Goal: Ask a question

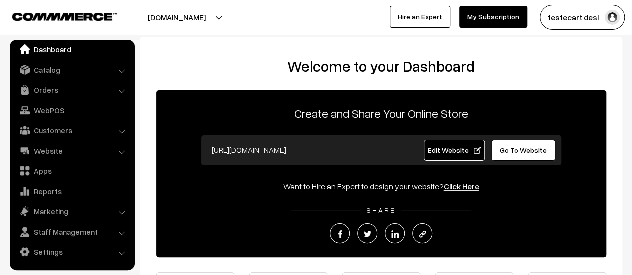
click at [340, 69] on h2 "Welcome to your Dashboard" at bounding box center [381, 66] width 462 height 18
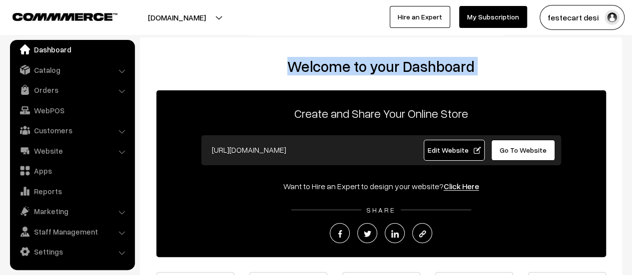
click at [340, 69] on h2 "Welcome to your Dashboard" at bounding box center [381, 66] width 462 height 18
drag, startPoint x: 340, startPoint y: 69, endPoint x: 316, endPoint y: 64, distance: 25.0
click at [316, 64] on h2 "Welcome to your Dashboard" at bounding box center [381, 66] width 462 height 18
click at [351, 63] on h2 "Welcome to your Dashboard" at bounding box center [381, 66] width 462 height 18
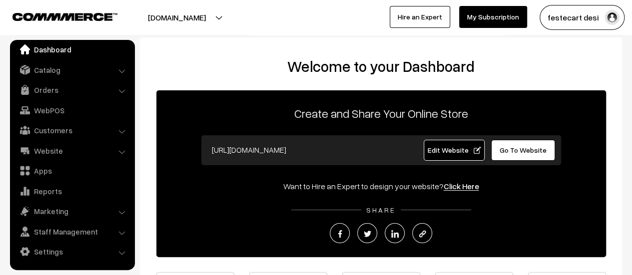
click at [345, 66] on h2 "Welcome to your Dashboard" at bounding box center [381, 66] width 462 height 18
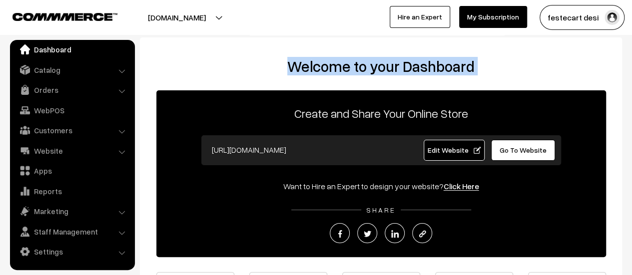
click at [345, 66] on h2 "Welcome to your Dashboard" at bounding box center [381, 66] width 462 height 18
click at [334, 66] on h2 "Welcome to your Dashboard" at bounding box center [381, 66] width 462 height 18
drag, startPoint x: 285, startPoint y: 65, endPoint x: 525, endPoint y: 68, distance: 240.1
click at [525, 68] on h2 "Welcome to your Dashboard" at bounding box center [381, 66] width 462 height 18
click at [352, 68] on h2 "Welcome to your Dashboard" at bounding box center [381, 66] width 462 height 18
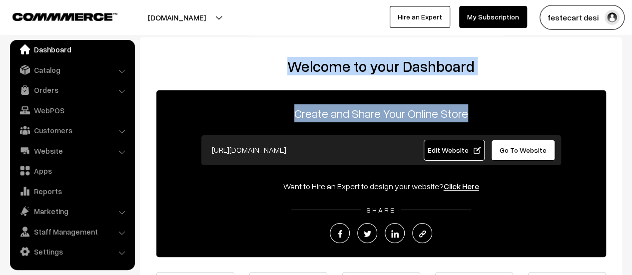
drag, startPoint x: 285, startPoint y: 66, endPoint x: 489, endPoint y: 76, distance: 204.4
click at [489, 76] on div "Welcome to your Dashboard Create and Share Your Online Store https://festecart.…" at bounding box center [381, 202] width 462 height 290
click at [436, 69] on h2 "Welcome to your Dashboard" at bounding box center [381, 66] width 462 height 18
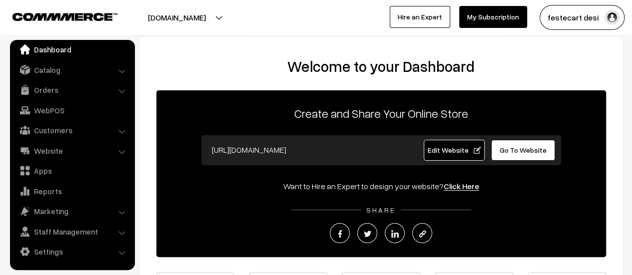
click at [424, 67] on h2 "Welcome to your Dashboard" at bounding box center [381, 66] width 462 height 18
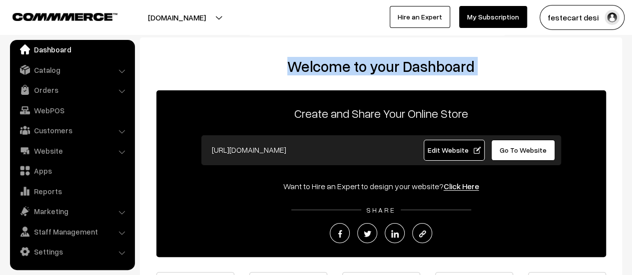
click at [424, 67] on h2 "Welcome to your Dashboard" at bounding box center [381, 66] width 462 height 18
drag, startPoint x: 330, startPoint y: 65, endPoint x: 310, endPoint y: 65, distance: 20.5
click at [310, 65] on h2 "Welcome to your Dashboard" at bounding box center [381, 66] width 462 height 18
click at [334, 66] on h2 "Welcome to your Dashboard" at bounding box center [381, 66] width 462 height 18
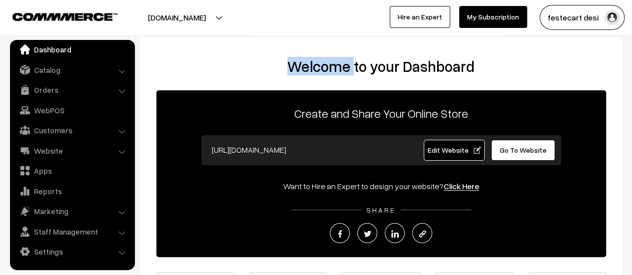
click at [333, 66] on h2 "Welcome to your Dashboard" at bounding box center [381, 66] width 462 height 18
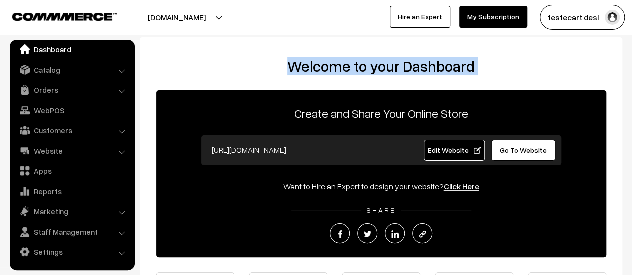
click at [333, 66] on h2 "Welcome to your Dashboard" at bounding box center [381, 66] width 462 height 18
click at [314, 69] on h2 "Welcome to your Dashboard" at bounding box center [381, 66] width 462 height 18
drag, startPoint x: 286, startPoint y: 65, endPoint x: 498, endPoint y: 72, distance: 212.8
click at [498, 72] on h2 "Welcome to your Dashboard" at bounding box center [381, 66] width 462 height 18
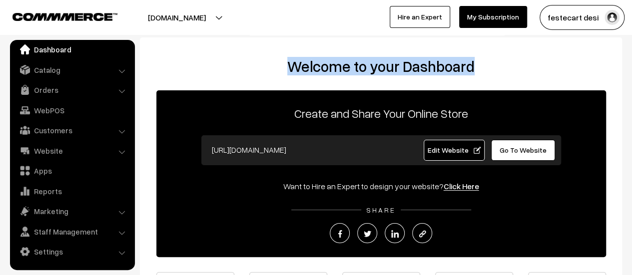
click at [349, 63] on h2 "Welcome to your Dashboard" at bounding box center [381, 66] width 462 height 18
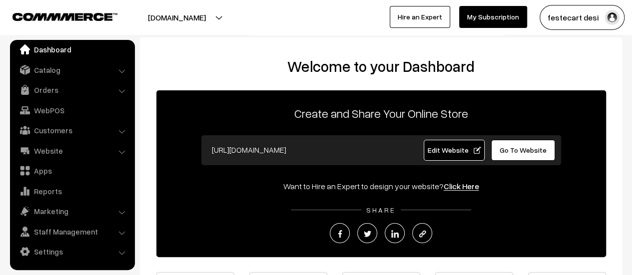
click at [290, 62] on h2 "Welcome to your Dashboard" at bounding box center [381, 66] width 462 height 18
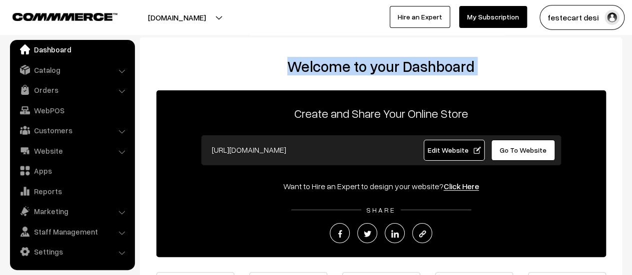
click at [290, 62] on h2 "Welcome to your Dashboard" at bounding box center [381, 66] width 462 height 18
click at [315, 62] on h2 "Welcome to your Dashboard" at bounding box center [381, 66] width 462 height 18
drag, startPoint x: 406, startPoint y: 70, endPoint x: 293, endPoint y: 63, distance: 114.0
click at [296, 64] on h2 "Welcome to your Dashboard" at bounding box center [381, 66] width 462 height 18
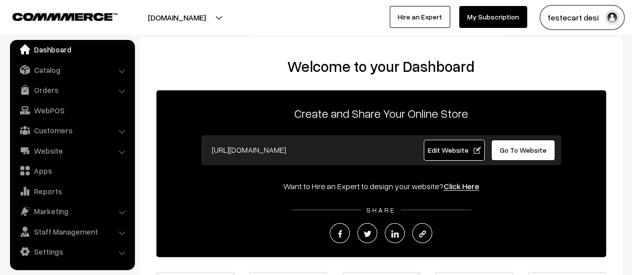
click at [292, 62] on h2 "Welcome to your Dashboard" at bounding box center [381, 66] width 462 height 18
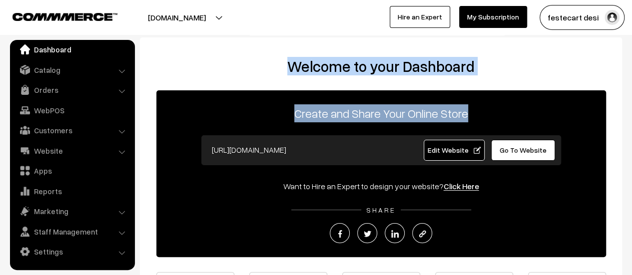
drag, startPoint x: 292, startPoint y: 62, endPoint x: 566, endPoint y: 78, distance: 275.0
click at [566, 78] on div "Welcome to your Dashboard Create and Share Your Online Store https://festecart.…" at bounding box center [381, 202] width 462 height 290
click at [365, 70] on h2 "Welcome to your Dashboard" at bounding box center [381, 66] width 462 height 18
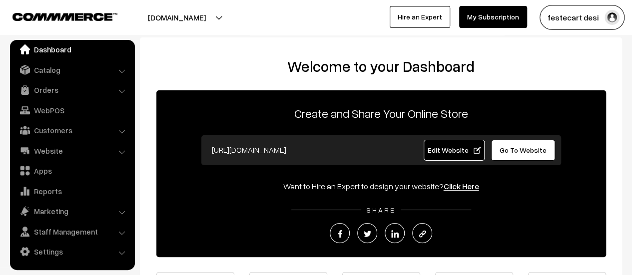
click at [348, 69] on h2 "Welcome to your Dashboard" at bounding box center [381, 66] width 462 height 18
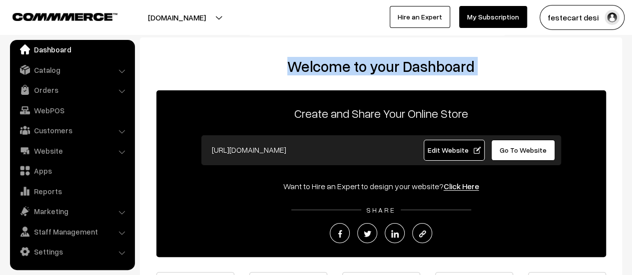
click at [348, 69] on h2 "Welcome to your Dashboard" at bounding box center [381, 66] width 462 height 18
click at [335, 69] on h2 "Welcome to your Dashboard" at bounding box center [381, 66] width 462 height 18
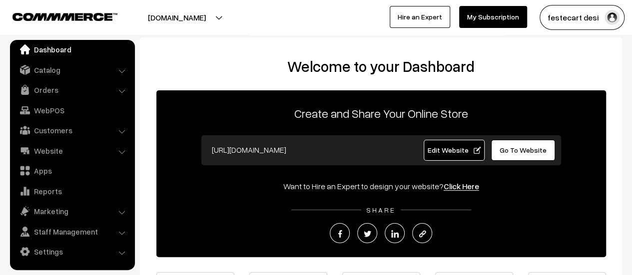
click at [284, 150] on input "[URL][DOMAIN_NAME]" at bounding box center [305, 150] width 197 height 20
click at [335, 150] on input "[URL][DOMAIN_NAME]" at bounding box center [305, 150] width 197 height 20
click at [255, 147] on input "[URL][DOMAIN_NAME]" at bounding box center [305, 150] width 197 height 20
click at [301, 147] on input "[URL][DOMAIN_NAME]" at bounding box center [305, 150] width 197 height 20
click at [322, 150] on input "[URL][DOMAIN_NAME]" at bounding box center [305, 150] width 197 height 20
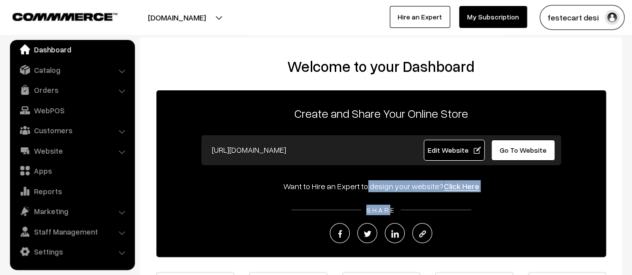
drag, startPoint x: 338, startPoint y: 188, endPoint x: 391, endPoint y: 192, distance: 53.5
click at [391, 192] on div "Create and Share Your Online Store https://festecart.com Edit Website Go To Web…" at bounding box center [380, 173] width 449 height 167
click at [396, 182] on div "Want to Hire an Expert to design your website? Click Here" at bounding box center [380, 186] width 449 height 12
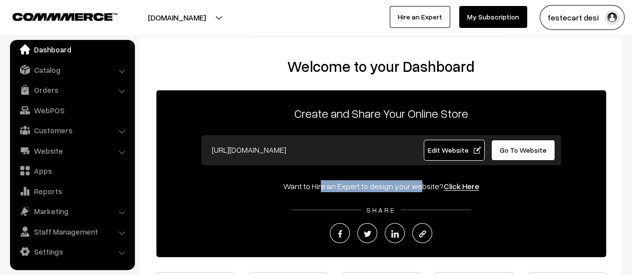
drag, startPoint x: 286, startPoint y: 183, endPoint x: 381, endPoint y: 186, distance: 94.9
click at [381, 186] on div "Want to Hire an Expert to design your website? Click Here" at bounding box center [380, 186] width 449 height 12
click at [381, 185] on div "Want to Hire an Expert to design your website? Click Here" at bounding box center [380, 186] width 449 height 12
click at [463, 184] on link "Click Here" at bounding box center [460, 186] width 35 height 10
click at [549, 16] on button "festecart desi" at bounding box center [581, 17] width 85 height 25
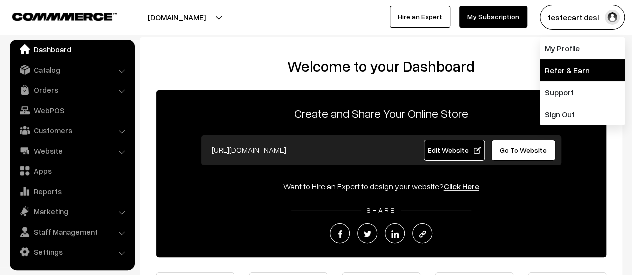
click at [562, 64] on link "Refer & Earn" at bounding box center [581, 70] width 85 height 22
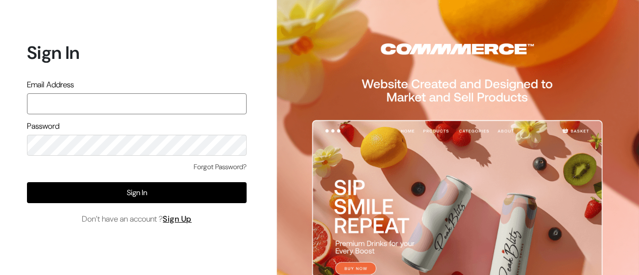
type input "festecartdesi@gmail.com"
click at [638, 63] on img at bounding box center [456, 183] width 365 height 367
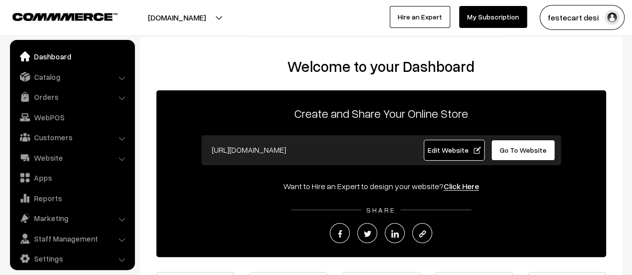
scroll to position [7, 0]
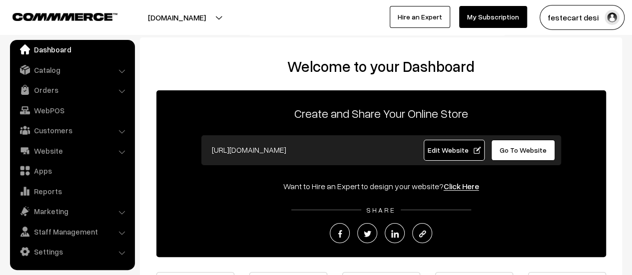
click at [565, 12] on button "festecart desi" at bounding box center [581, 17] width 85 height 25
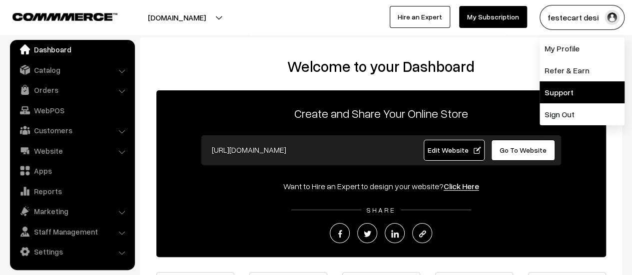
click at [557, 92] on link "Support" at bounding box center [581, 92] width 85 height 22
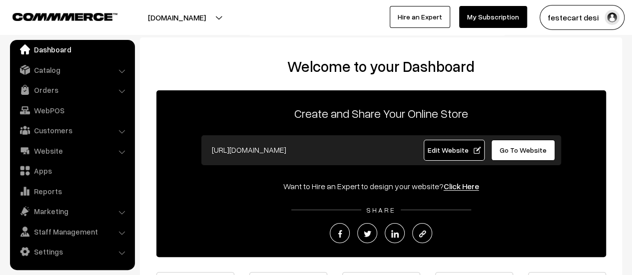
click at [566, 19] on button "festecart desi" at bounding box center [581, 17] width 85 height 25
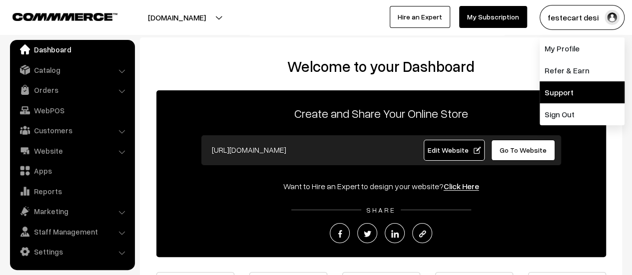
click at [554, 93] on link "Support" at bounding box center [581, 92] width 85 height 22
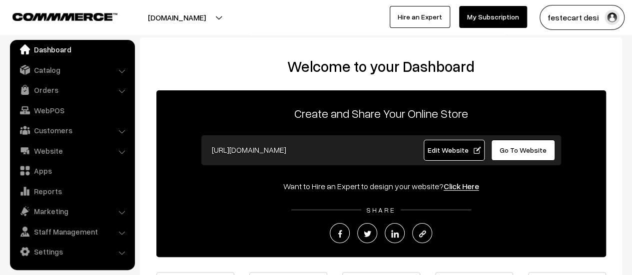
click at [573, 18] on button "festecart desi" at bounding box center [581, 17] width 85 height 25
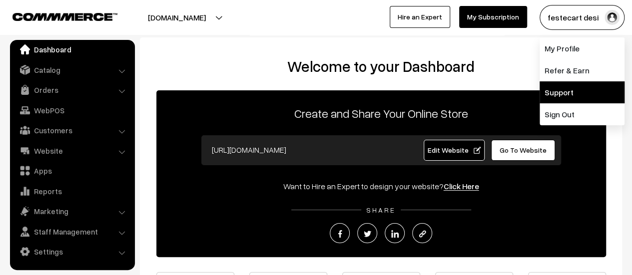
click at [562, 97] on link "Support" at bounding box center [581, 92] width 85 height 22
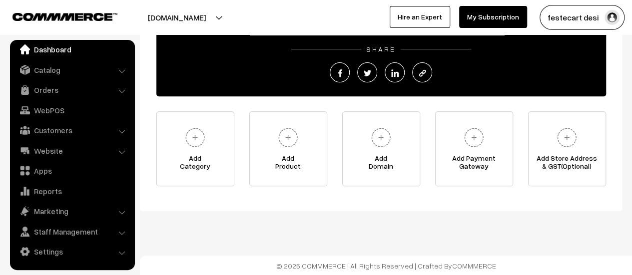
scroll to position [0, 0]
